Goal: Transaction & Acquisition: Purchase product/service

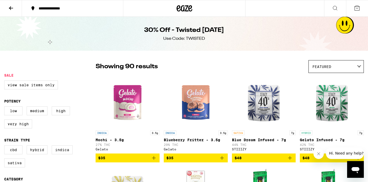
click at [180, 8] on icon at bounding box center [184, 8] width 8 height 6
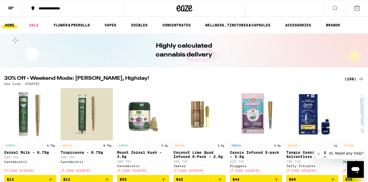
click at [350, 81] on div "(159)" at bounding box center [353, 79] width 19 height 6
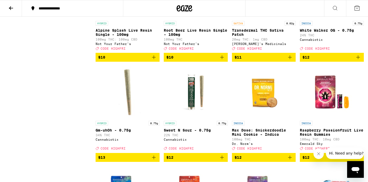
scroll to position [899, 0]
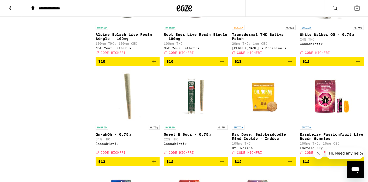
click at [291, 64] on icon "Add to bag" at bounding box center [290, 61] width 6 height 6
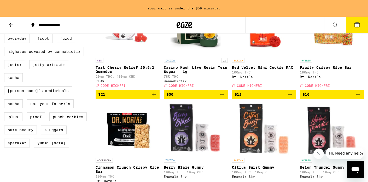
scroll to position [384, 0]
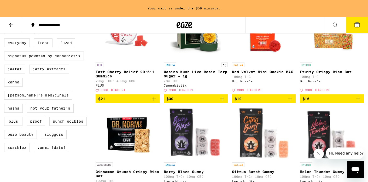
click at [52, 99] on label "[PERSON_NAME]'s Medicinals" at bounding box center [38, 95] width 68 height 9
click at [5, 13] on input "[PERSON_NAME]'s Medicinals" at bounding box center [5, 13] width 0 height 0
checkbox input "true"
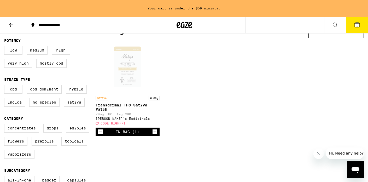
scroll to position [51, 0]
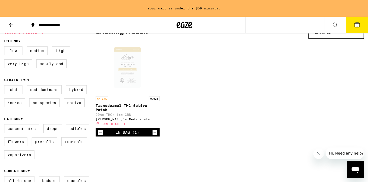
click at [121, 121] on div "[PERSON_NAME]'s Medicinals" at bounding box center [128, 118] width 64 height 3
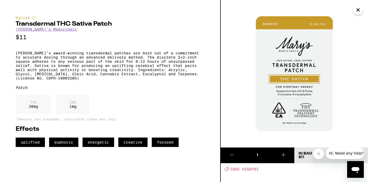
click at [44, 31] on link "[PERSON_NAME]'s Medicinals" at bounding box center [46, 29] width 61 height 4
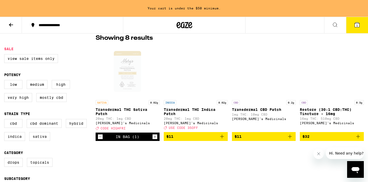
scroll to position [128, 0]
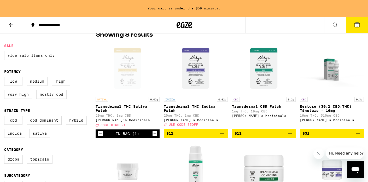
click at [100, 137] on icon "Decrement" at bounding box center [100, 133] width 5 height 6
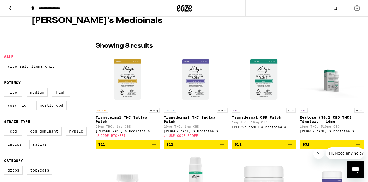
scroll to position [98, 0]
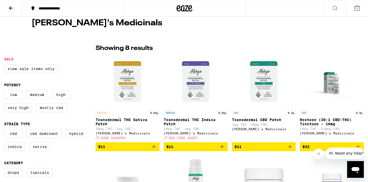
click at [222, 150] on icon "Add to bag" at bounding box center [222, 146] width 6 height 6
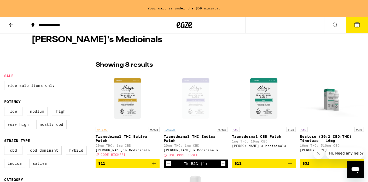
scroll to position [115, 0]
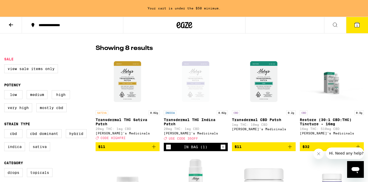
click at [222, 150] on icon "Increment" at bounding box center [223, 147] width 5 height 6
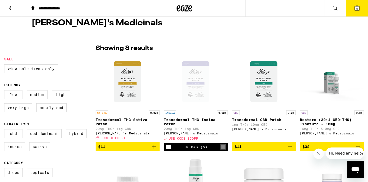
click at [155, 148] on icon "Add to bag" at bounding box center [154, 146] width 6 height 6
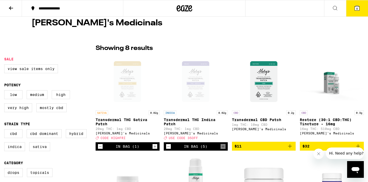
click at [359, 8] on icon at bounding box center [357, 8] width 6 height 6
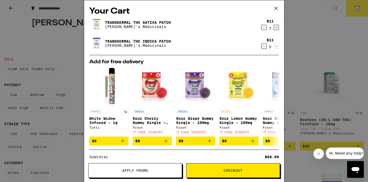
click at [143, 169] on span "Apply Promo" at bounding box center [135, 170] width 26 height 4
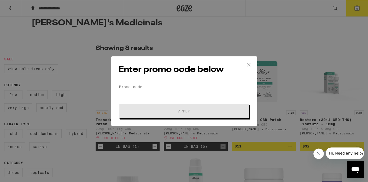
click at [131, 85] on input "Promo Code" at bounding box center [184, 87] width 131 height 8
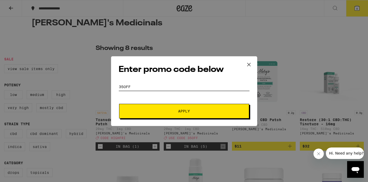
type input "35off"
click at [138, 111] on span "Apply" at bounding box center [184, 111] width 94 height 4
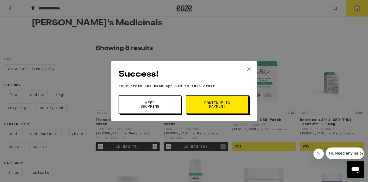
click at [213, 107] on span "Continue to payment" at bounding box center [217, 104] width 27 height 7
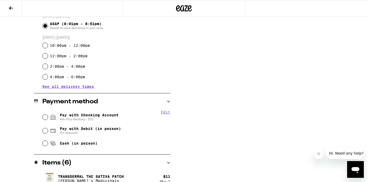
scroll to position [152, 0]
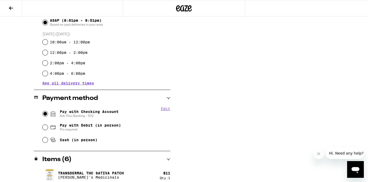
click at [46, 113] on input "Pay with Checking Account Adv Plus Banking - 1212" at bounding box center [45, 113] width 5 height 5
radio input "true"
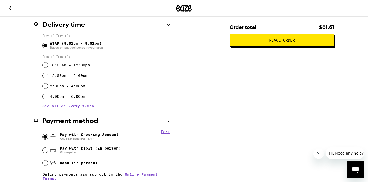
scroll to position [48, 0]
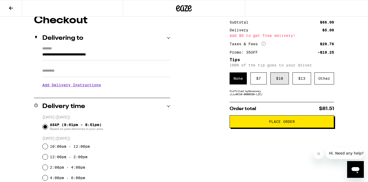
click at [281, 78] on div "$ 10" at bounding box center [279, 78] width 19 height 12
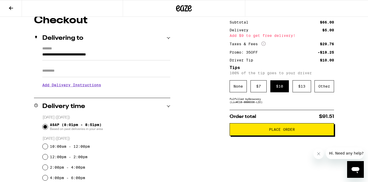
click at [246, 131] on span "Place Order" at bounding box center [282, 129] width 96 height 4
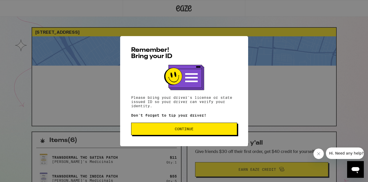
click at [230, 133] on button "Continue" at bounding box center [184, 128] width 106 height 13
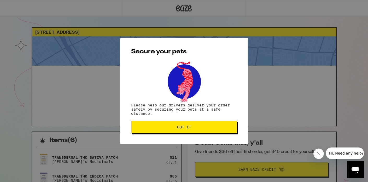
click at [219, 133] on button "Got it" at bounding box center [184, 127] width 106 height 13
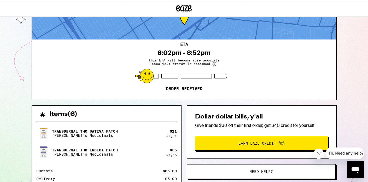
scroll to position [26, 0]
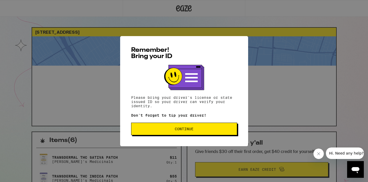
click at [157, 131] on span "Continue" at bounding box center [184, 129] width 97 height 4
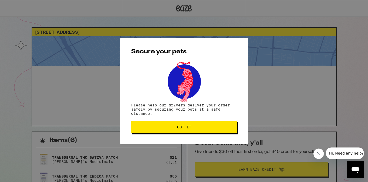
click at [176, 131] on button "Got it" at bounding box center [184, 127] width 106 height 13
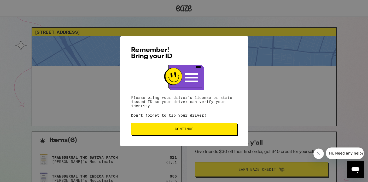
click at [186, 131] on span "Continue" at bounding box center [184, 129] width 19 height 4
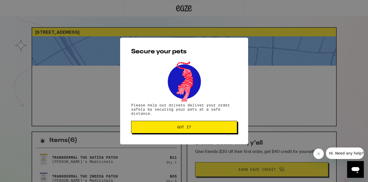
click at [186, 131] on button "Got it" at bounding box center [184, 127] width 106 height 13
